Goal: Task Accomplishment & Management: Manage account settings

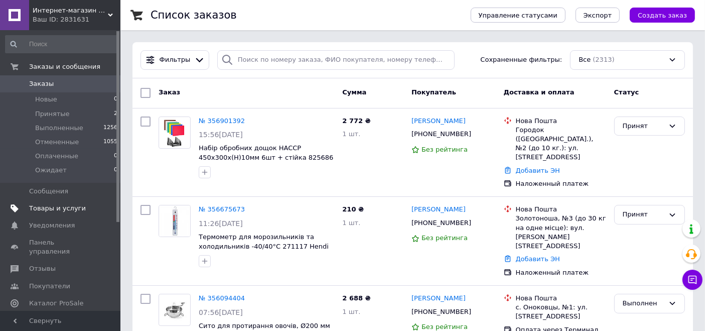
click at [53, 210] on span "Товары и услуги" at bounding box center [57, 208] width 57 height 9
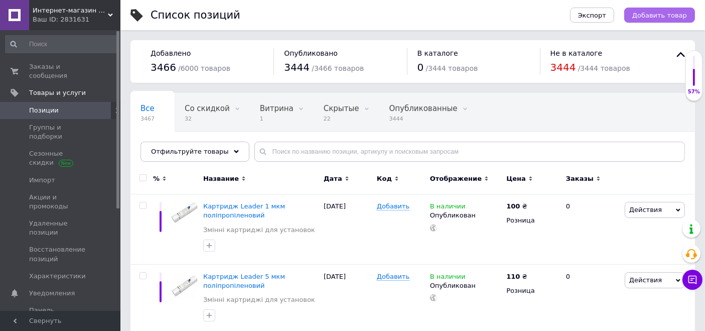
click at [667, 13] on span "Добавить товар" at bounding box center [660, 16] width 55 height 8
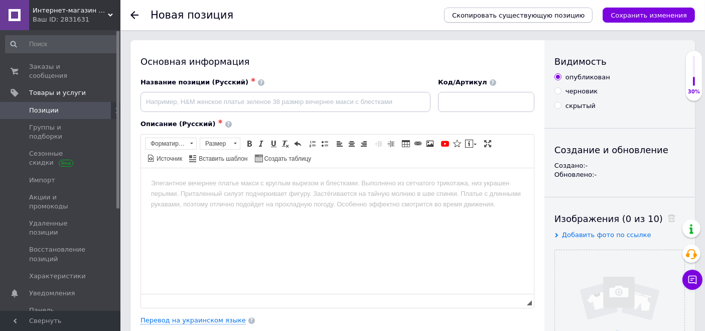
click at [558, 14] on span "Скопировать существующую позицию" at bounding box center [518, 16] width 133 height 8
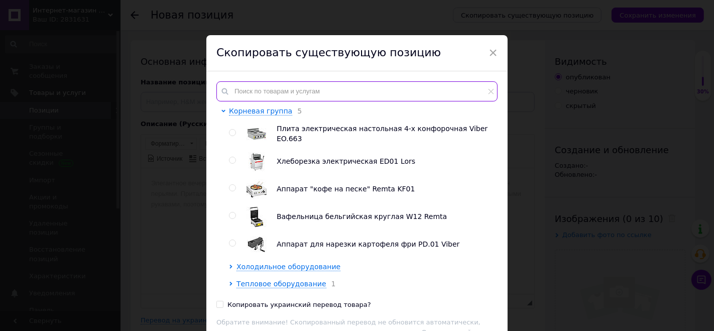
click at [249, 92] on input "text" at bounding box center [356, 91] width 281 height 20
paste input "Картридж Leader Подробнее на сайте: [URL][DOMAIN_NAME]"
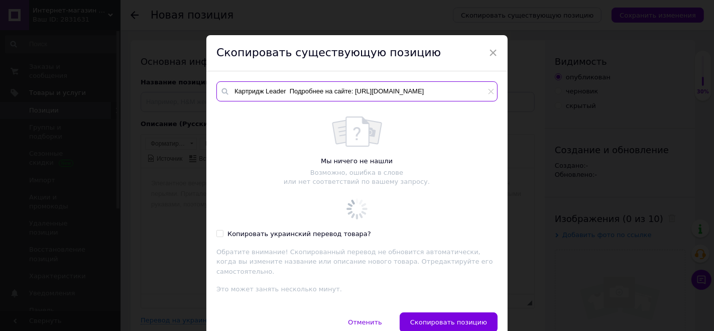
drag, startPoint x: 264, startPoint y: 90, endPoint x: 477, endPoint y: 93, distance: 213.4
click at [477, 93] on input "Картридж Leader Подробнее на сайте: [URL][DOMAIN_NAME]" at bounding box center [356, 91] width 281 height 20
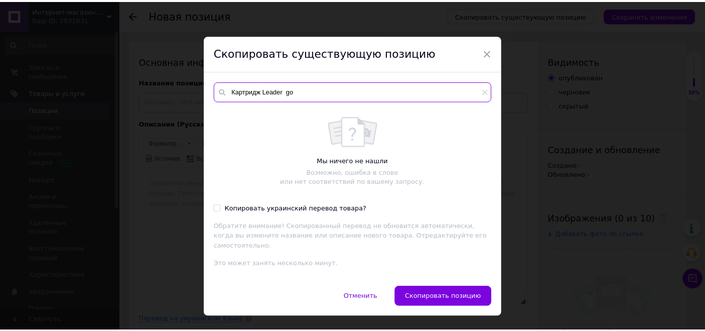
scroll to position [0, 0]
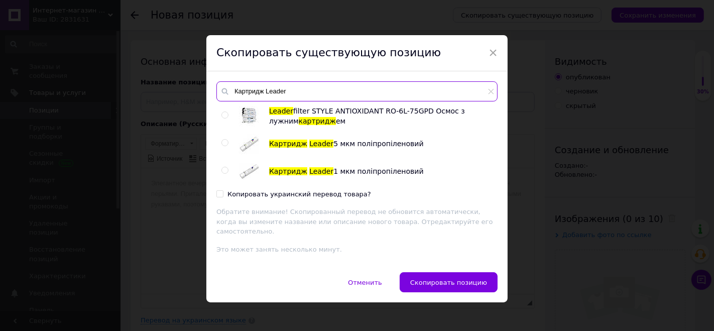
type input "Картридж Leader"
click at [225, 171] on input "radio" at bounding box center [224, 170] width 7 height 7
radio input "true"
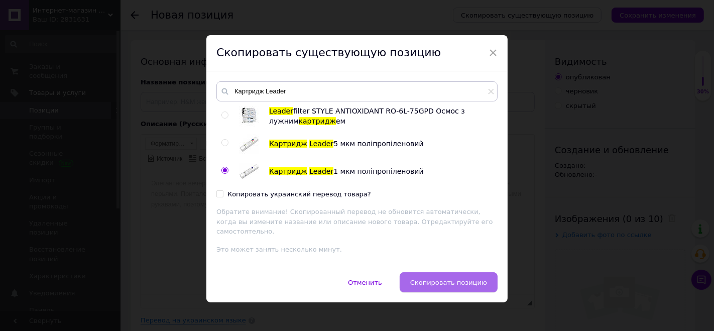
click at [435, 279] on span "Скопировать позицию" at bounding box center [448, 283] width 77 height 8
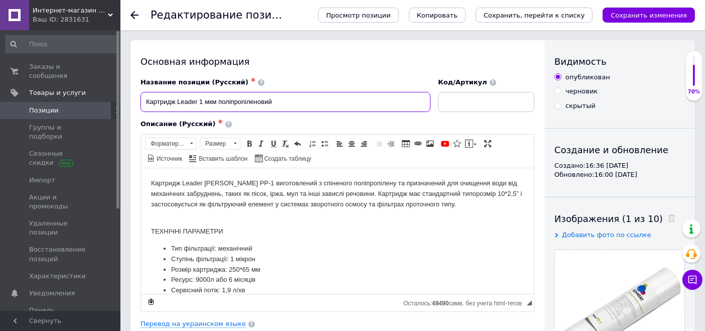
drag, startPoint x: 217, startPoint y: 105, endPoint x: 113, endPoint y: 99, distance: 104.6
paste input "із спеченого вугілля CTO 10 Подробнее на сайте: [URL][DOMAIN_NAME]"
click at [237, 101] on input "Картридж Leader із спеченого вугілля CTO 10 Подробнее на сайте: [URL][DOMAIN_NA…" at bounding box center [286, 102] width 290 height 20
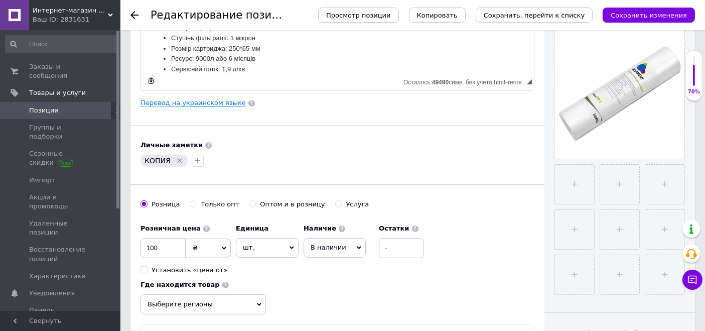
scroll to position [223, 0]
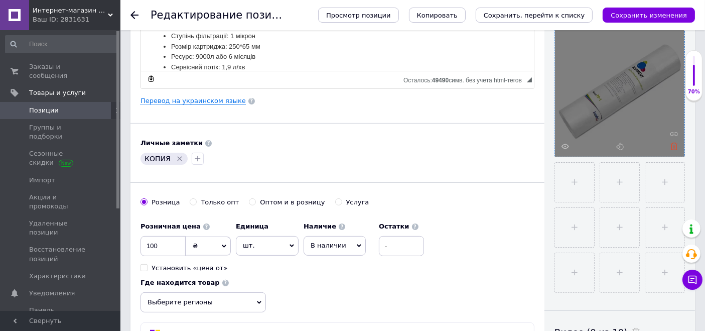
type input "Картридж Leader із спеченого вугілля CTO 10"
click at [673, 144] on icon at bounding box center [675, 147] width 8 height 8
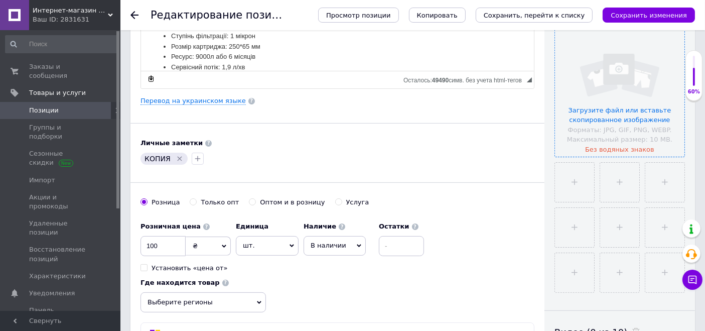
click at [617, 109] on input "file" at bounding box center [620, 92] width 130 height 130
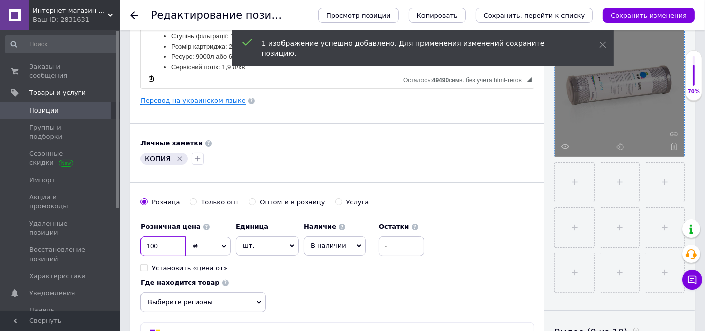
click at [142, 247] on input "100" at bounding box center [163, 246] width 45 height 20
click at [178, 157] on icon "Удалить метку" at bounding box center [180, 159] width 5 height 5
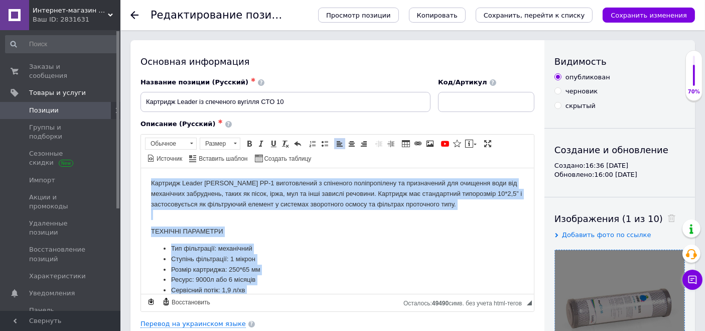
scroll to position [23, 0]
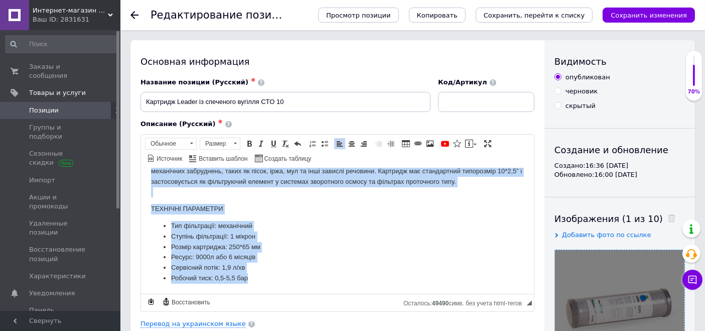
drag, startPoint x: 149, startPoint y: 184, endPoint x: 271, endPoint y: 320, distance: 182.8
click at [271, 293] on html "Картридж Leader [PERSON_NAME] PP-1 виготовлений з спіненого поліпропілену та пр…" at bounding box center [337, 219] width 393 height 148
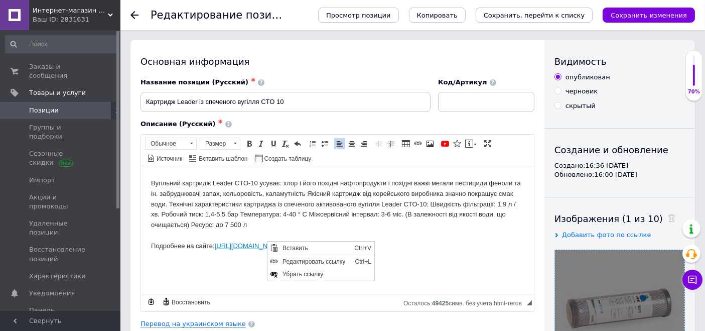
scroll to position [0, 0]
click at [288, 273] on span "Убрать ссылку" at bounding box center [327, 274] width 94 height 12
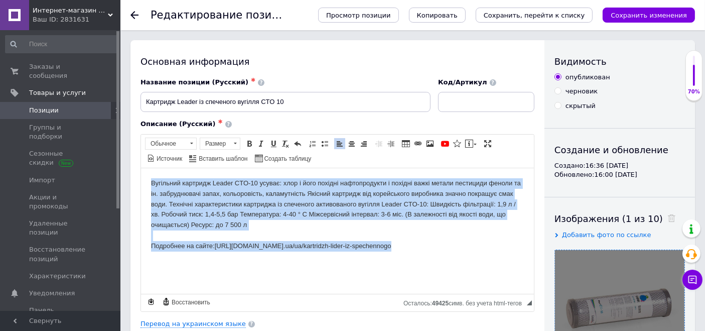
drag, startPoint x: 148, startPoint y: 182, endPoint x: 413, endPoint y: 259, distance: 276.0
click at [413, 259] on html "Вугільний картридж Leader CTO-10 усуває: хлор і його похідні нафтопродукти і по…" at bounding box center [337, 214] width 393 height 93
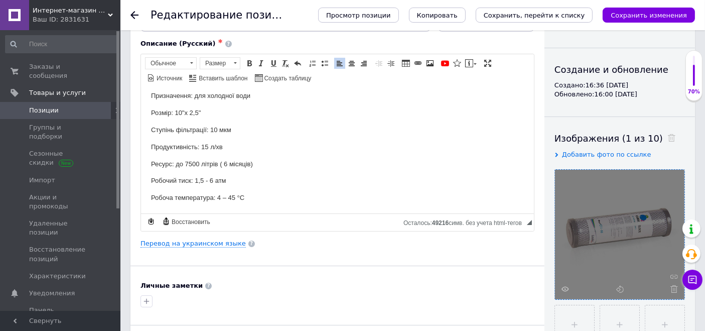
scroll to position [167, 0]
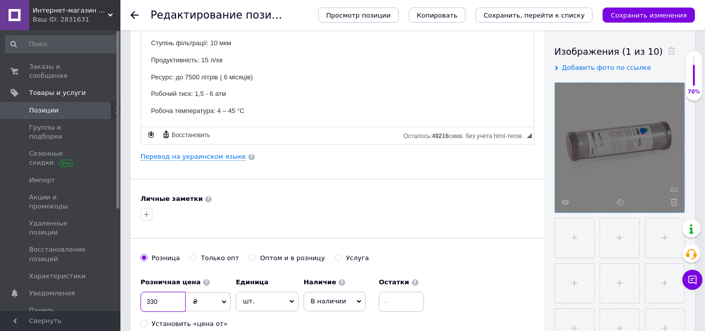
click at [158, 300] on input "330" at bounding box center [163, 302] width 45 height 20
type input "329"
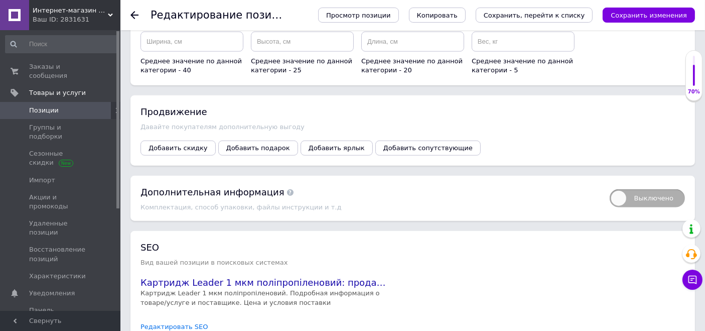
scroll to position [1235, 0]
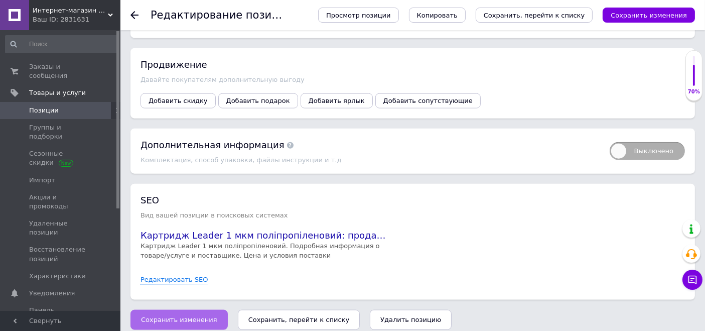
click at [169, 316] on span "Сохранить изменения" at bounding box center [179, 320] width 76 height 8
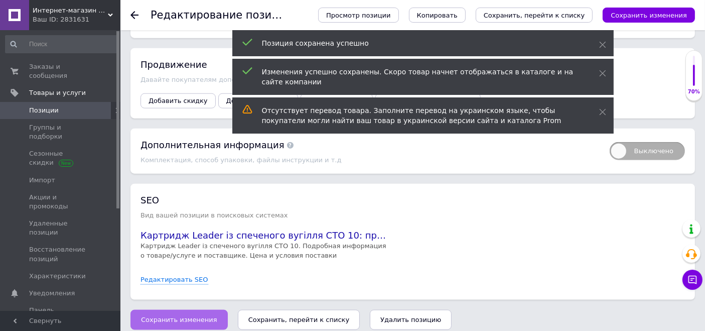
click at [169, 316] on span "Сохранить изменения" at bounding box center [179, 320] width 76 height 8
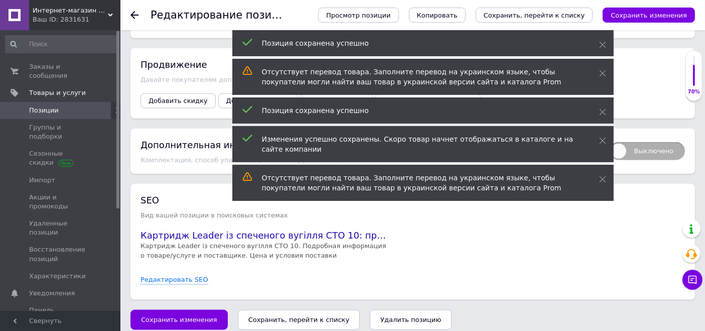
click at [62, 106] on span "Позиции" at bounding box center [61, 110] width 64 height 9
